Goal: Go to known website: Access a specific website the user already knows

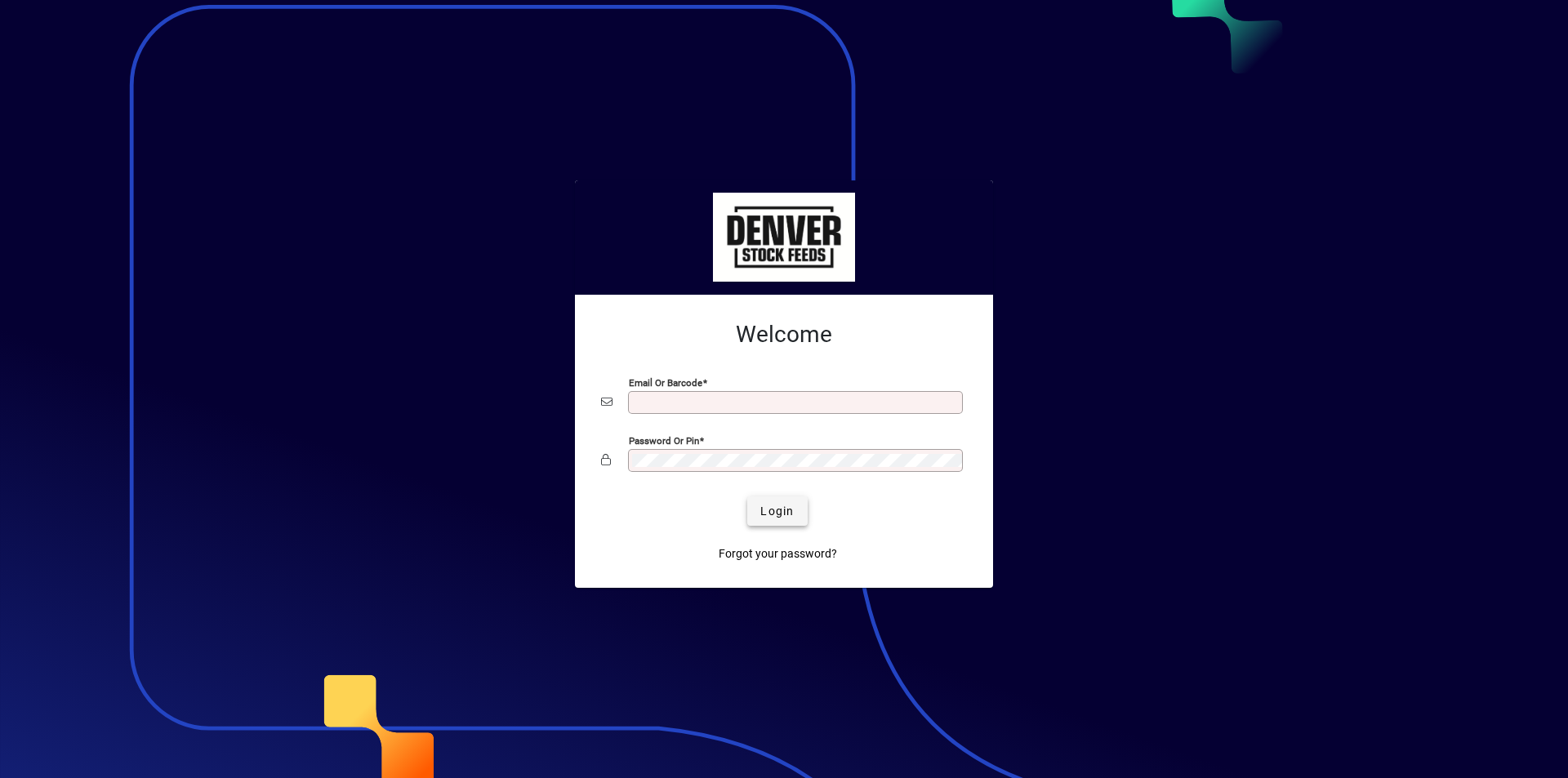
type input "**********"
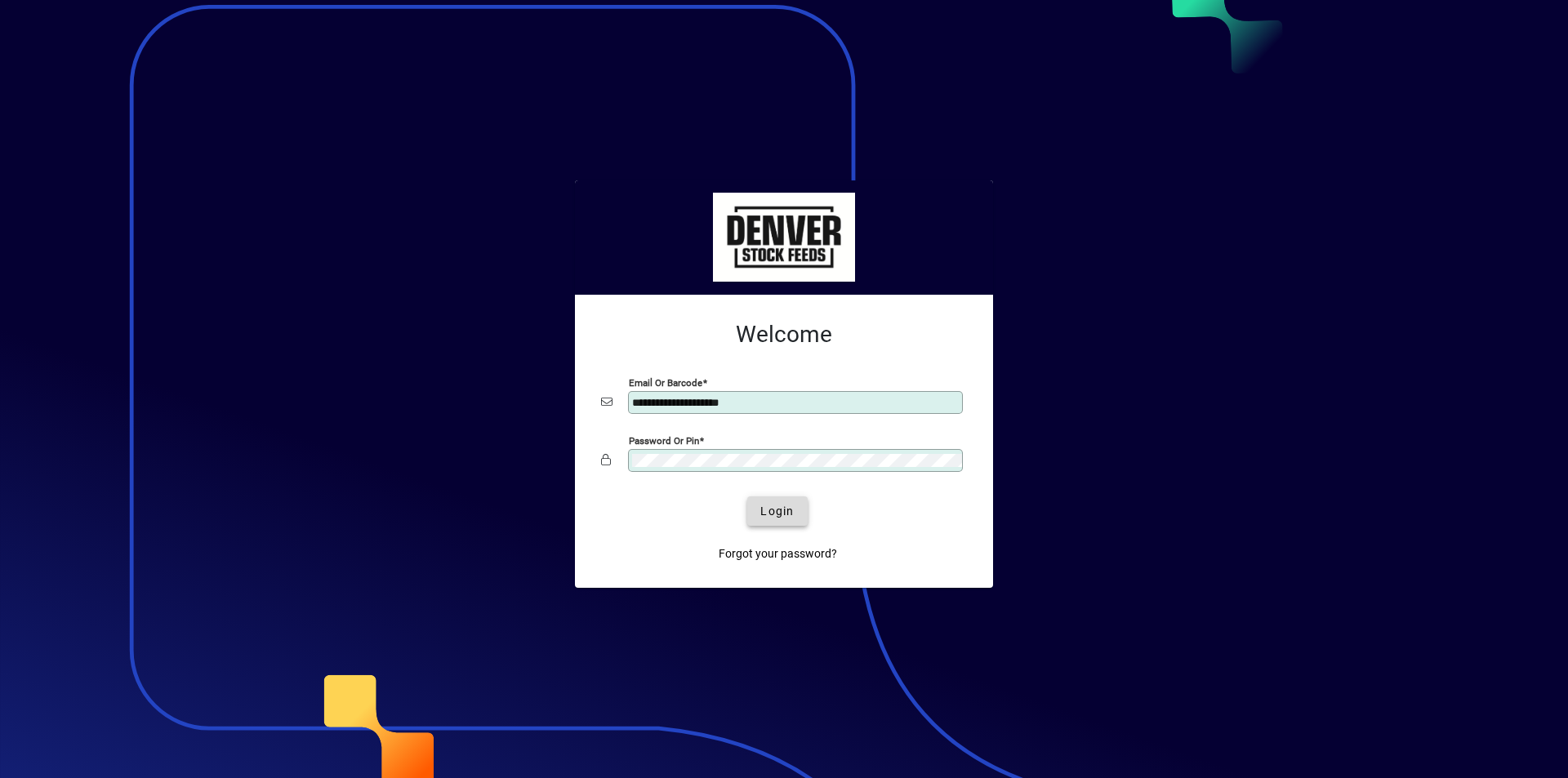
click at [792, 508] on span "Login" at bounding box center [777, 511] width 34 height 17
